Goal: Transaction & Acquisition: Subscribe to service/newsletter

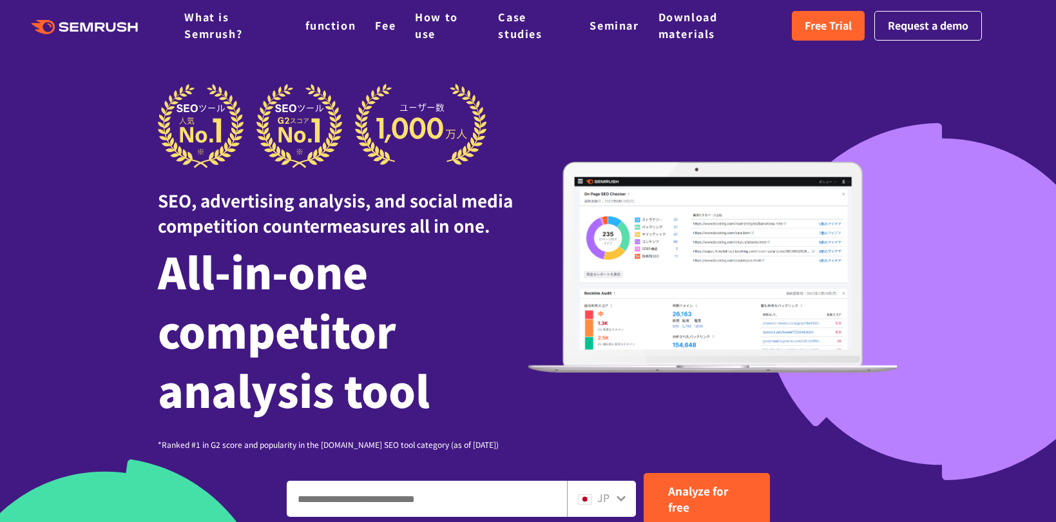
click at [807, 119] on div "SEO, advertising analysis, and social media competition countermeasures all in …" at bounding box center [528, 267] width 741 height 367
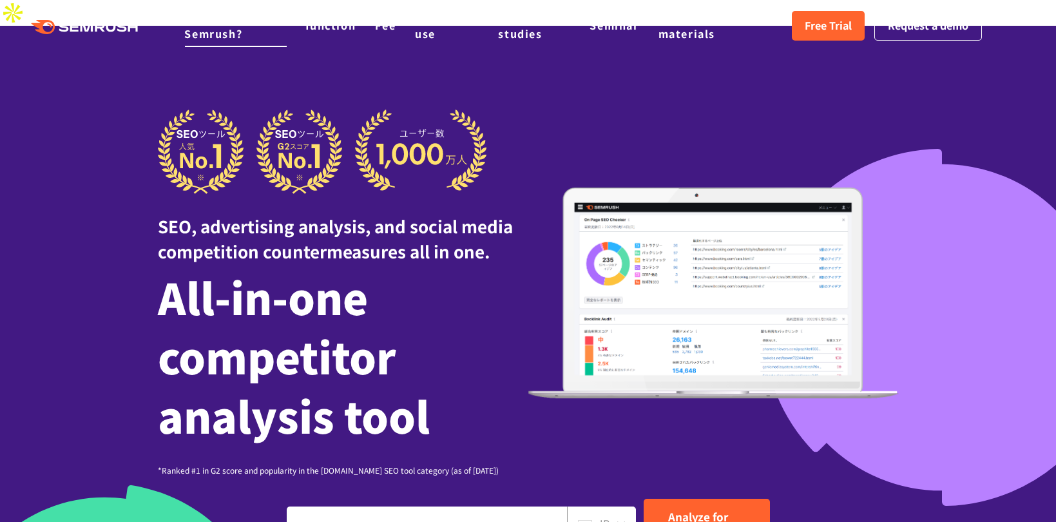
click at [209, 28] on font "What is Semrush?" at bounding box center [213, 25] width 58 height 32
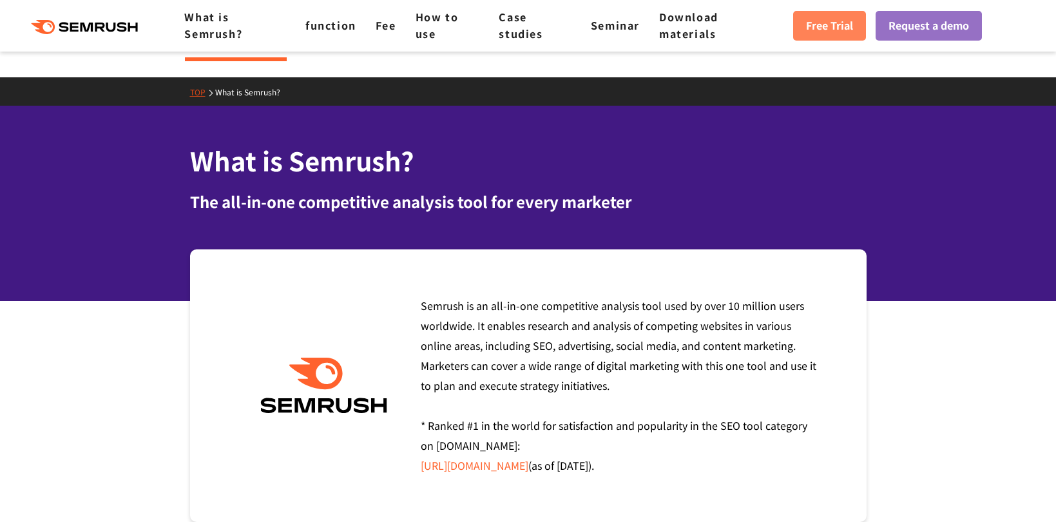
click at [806, 37] on link "Free Trial" at bounding box center [829, 26] width 73 height 30
